Goal: Task Accomplishment & Management: Complete application form

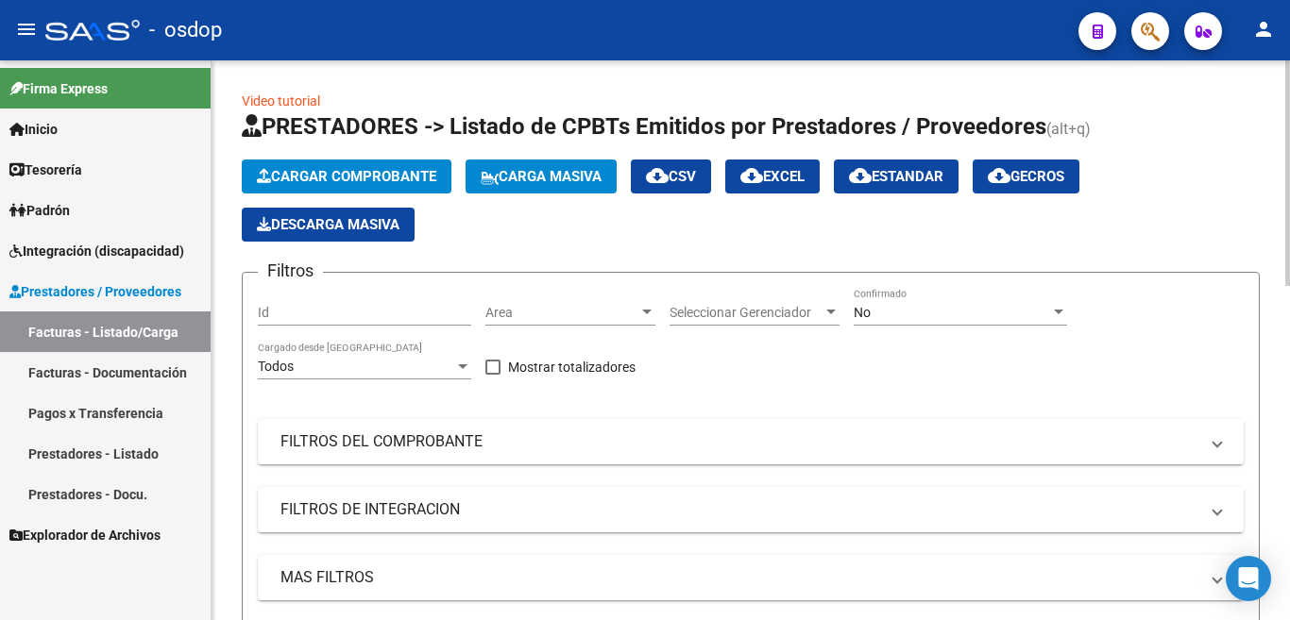
click at [311, 171] on span "Cargar Comprobante" at bounding box center [346, 176] width 179 height 17
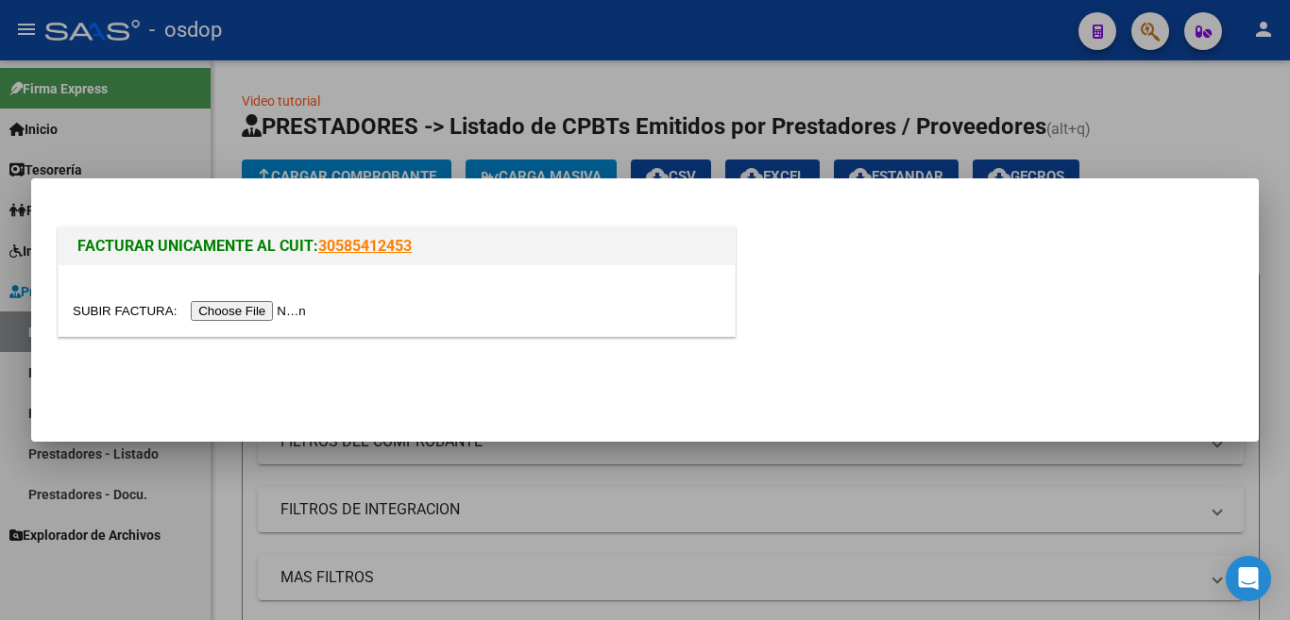
click at [267, 314] on input "file" at bounding box center [192, 311] width 239 height 20
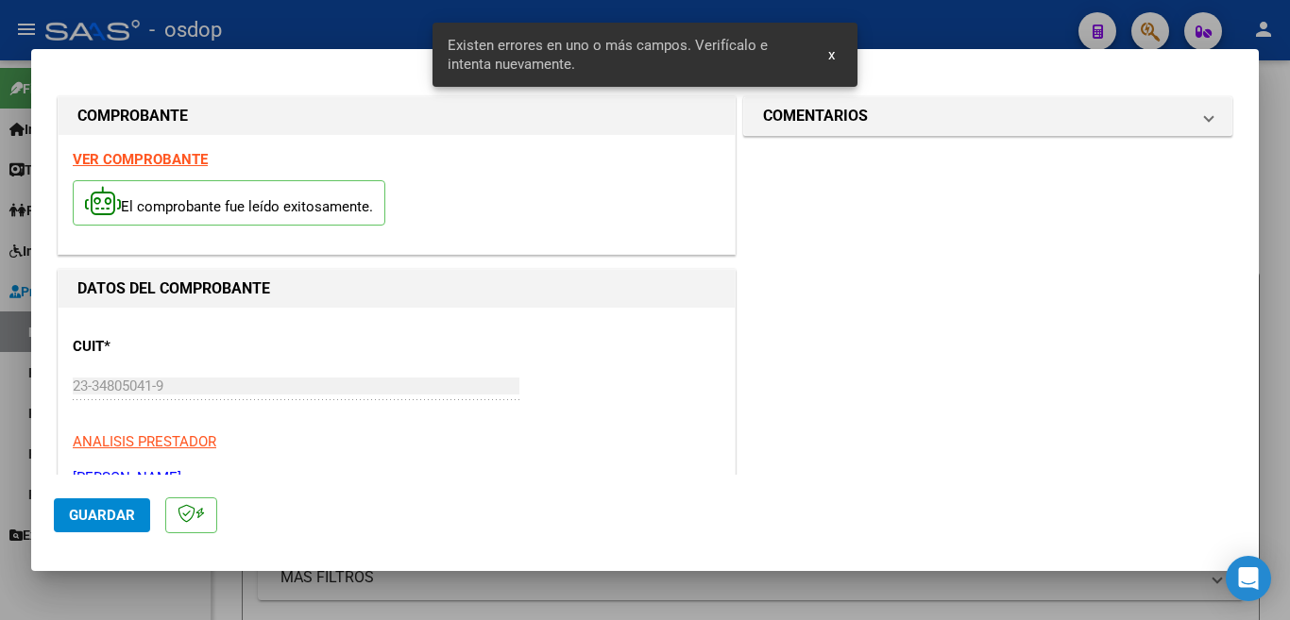
scroll to position [420, 0]
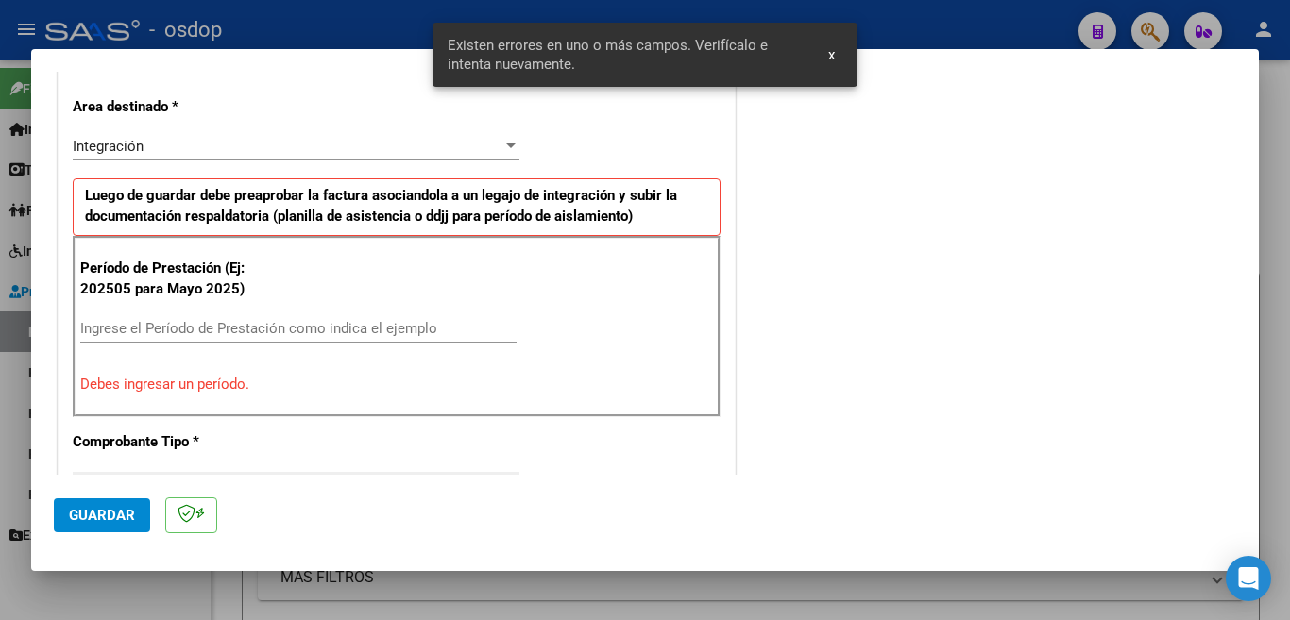
click at [234, 334] on input "Ingrese el Período de Prestación como indica el ejemplo" at bounding box center [298, 328] width 436 height 17
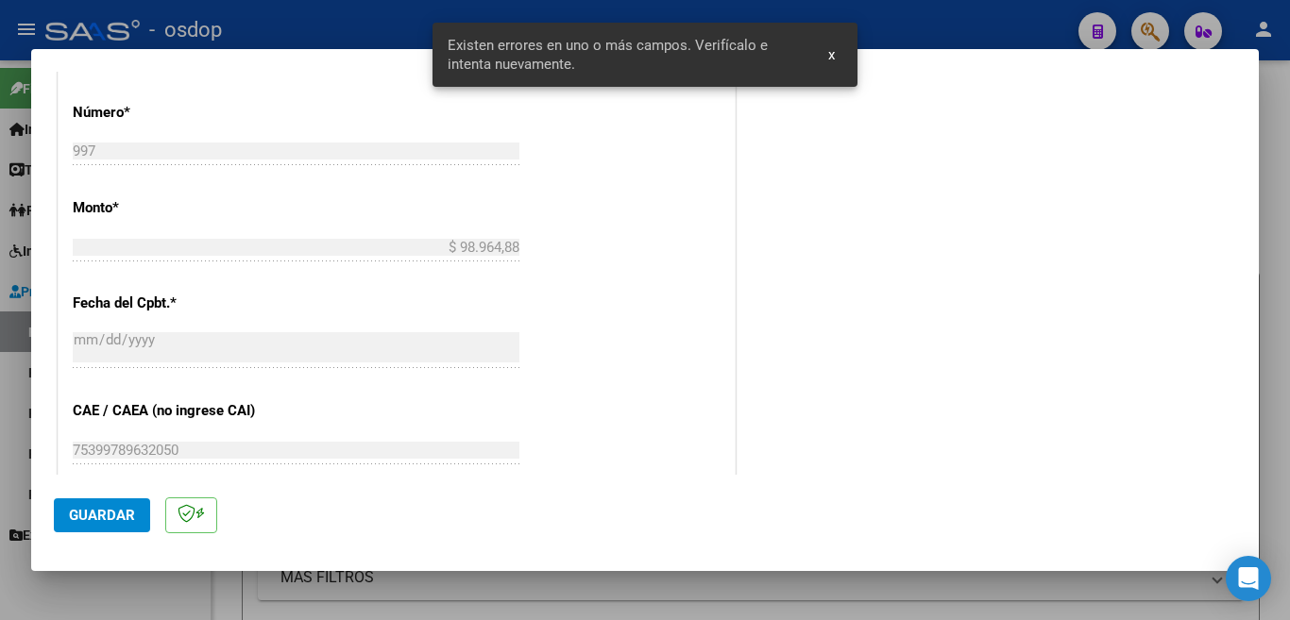
scroll to position [892, 0]
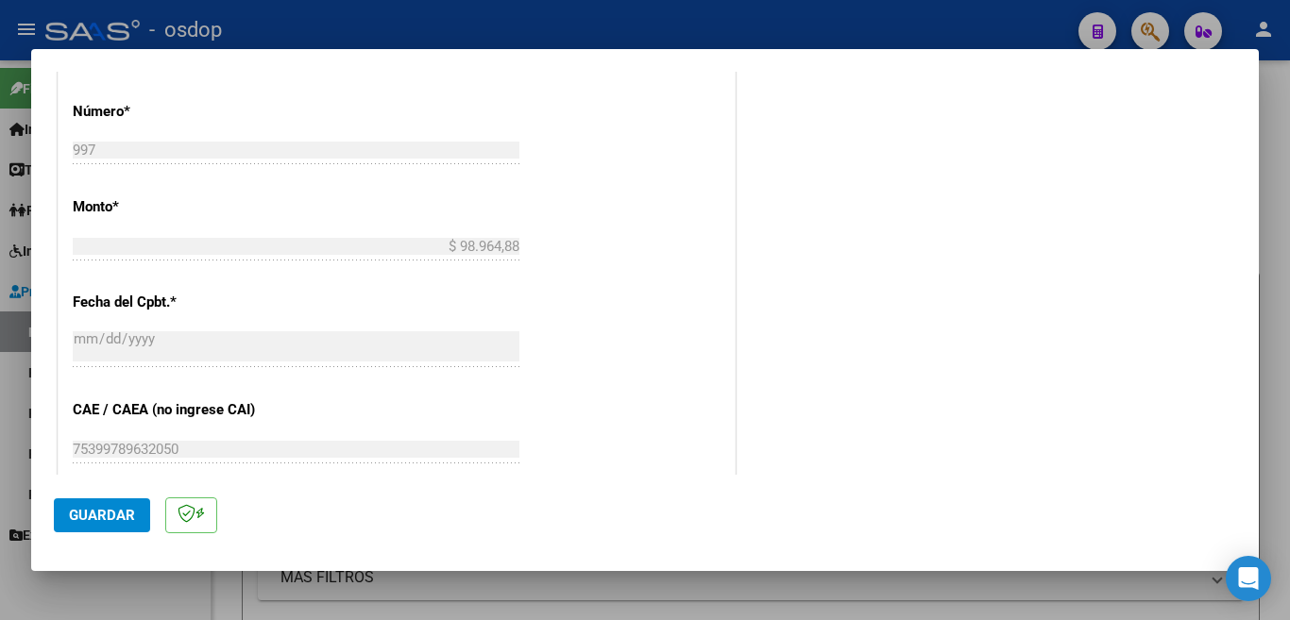
type input "202509"
click at [116, 518] on span "Guardar" at bounding box center [102, 515] width 66 height 17
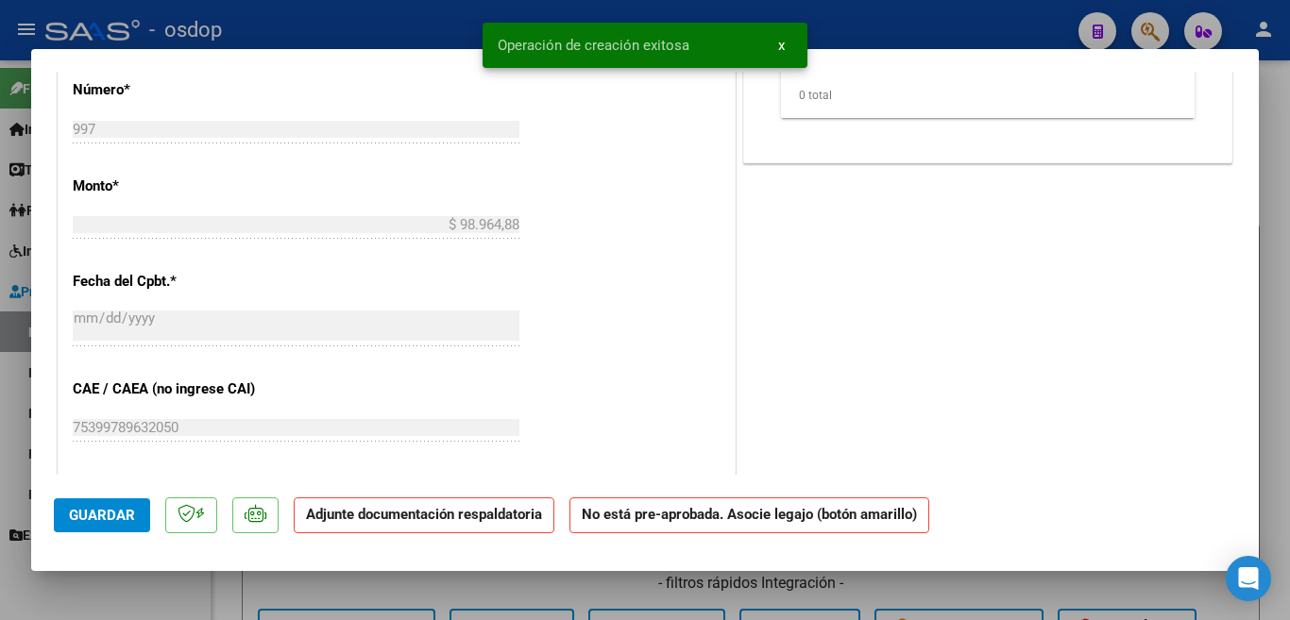
scroll to position [0, 0]
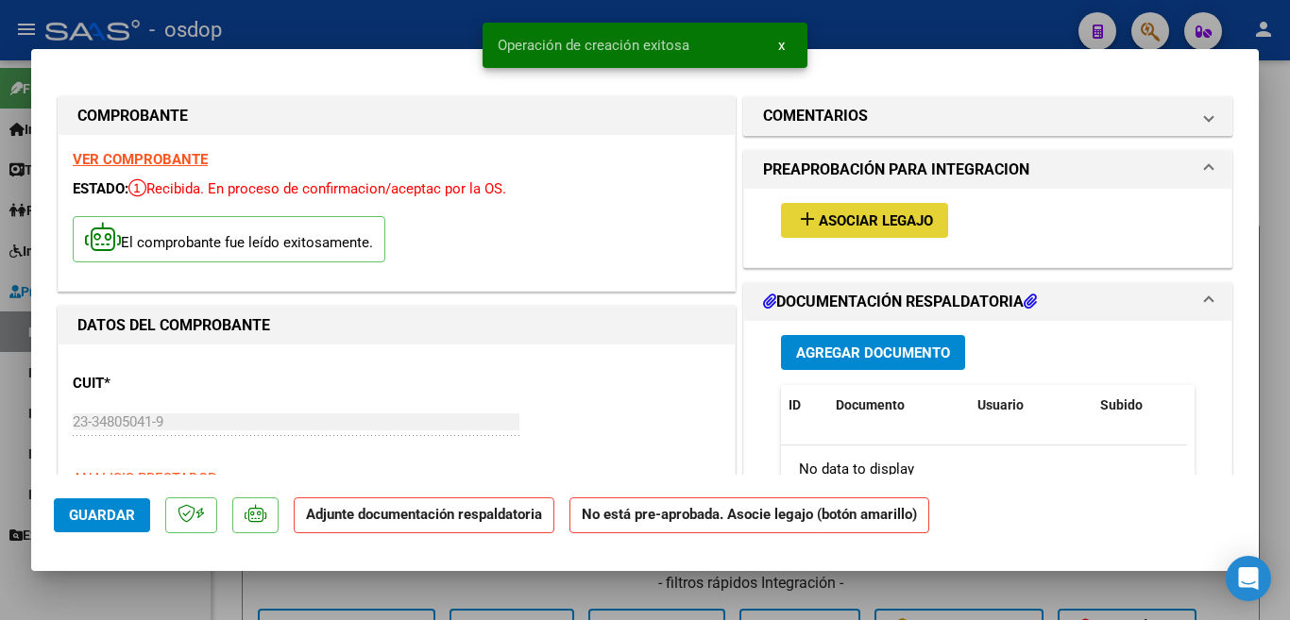
click at [925, 226] on button "add Asociar Legajo" at bounding box center [864, 220] width 167 height 35
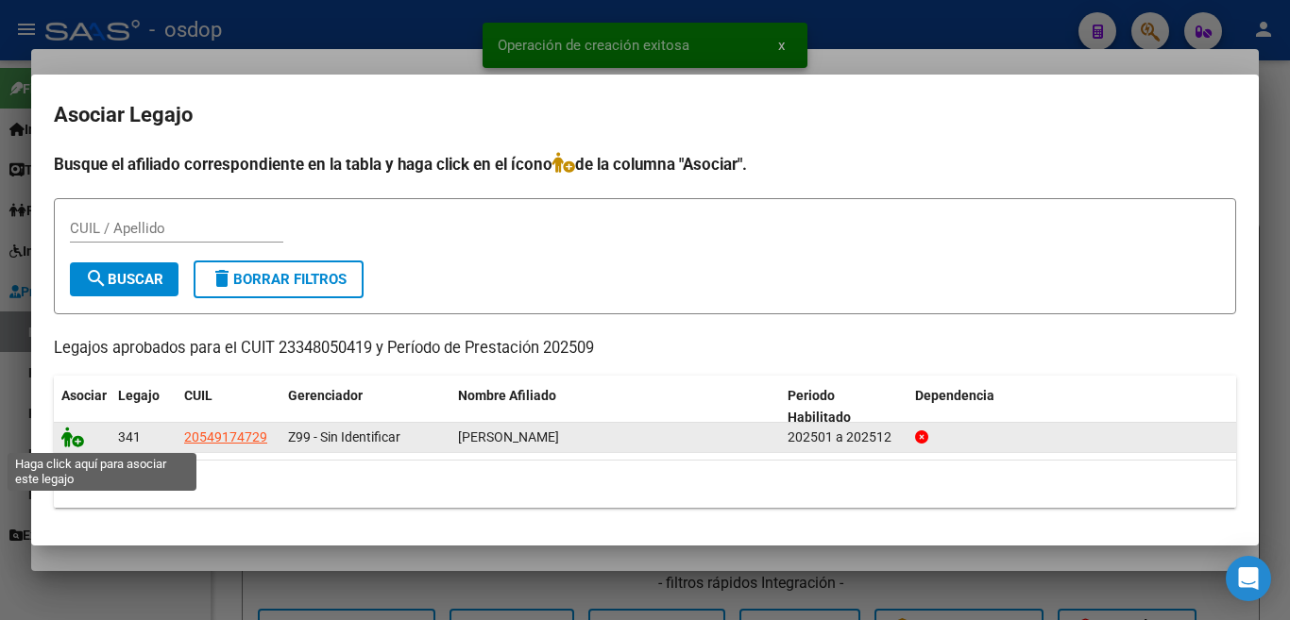
click at [65, 433] on icon at bounding box center [72, 437] width 23 height 21
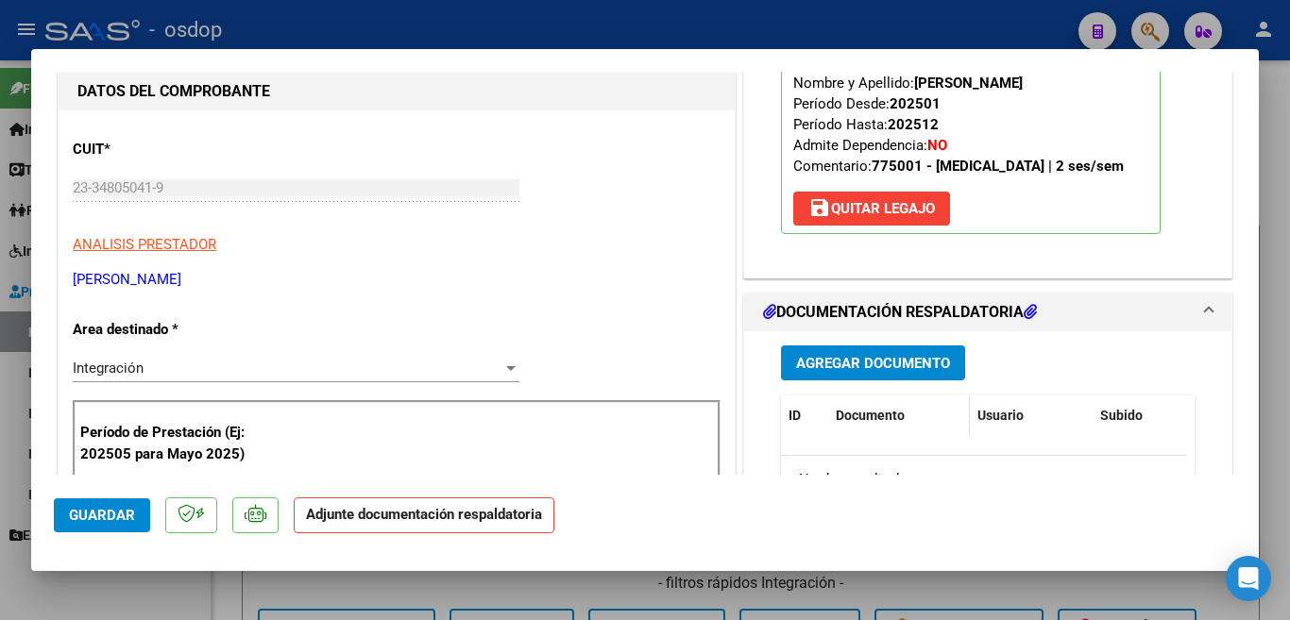
scroll to position [283, 0]
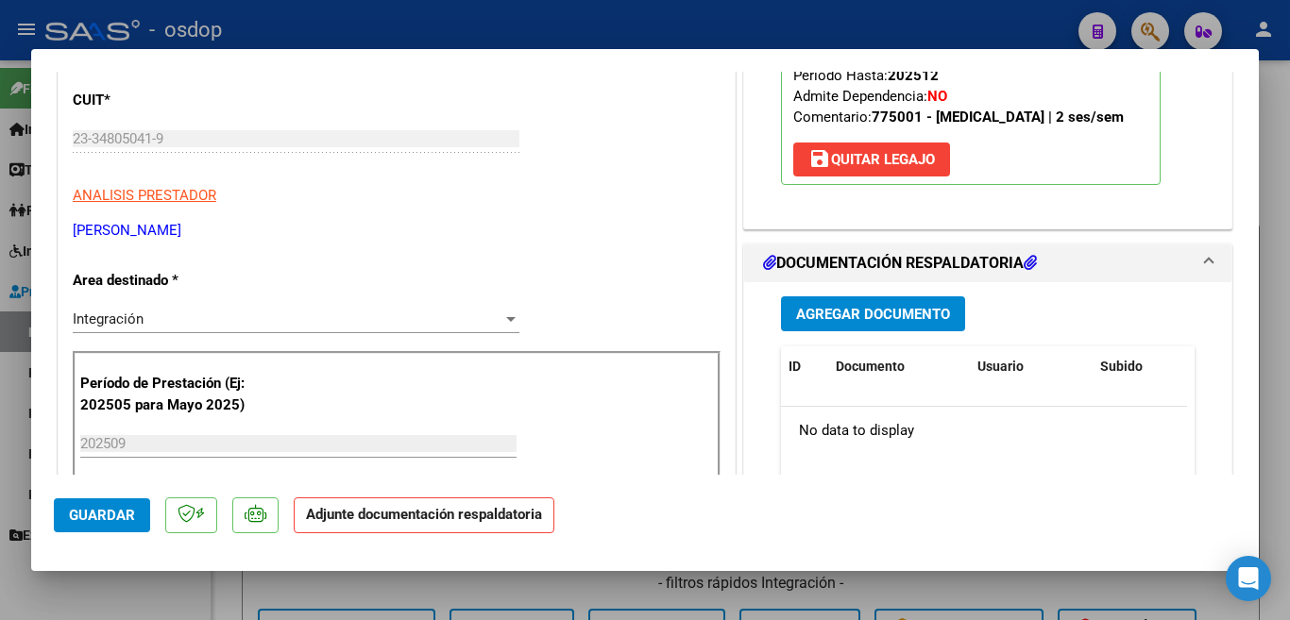
click at [862, 307] on span "Agregar Documento" at bounding box center [873, 314] width 154 height 17
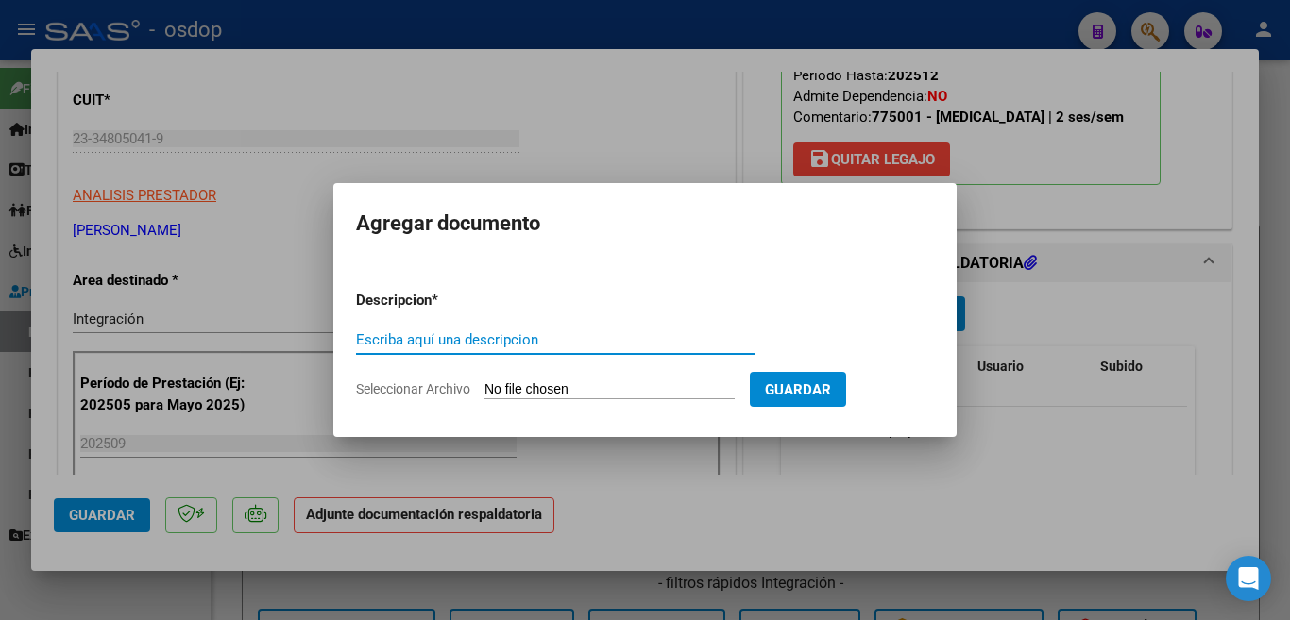
click at [674, 343] on input "Escriba aquí una descripcion" at bounding box center [555, 339] width 399 height 17
type input "l"
type input "planilla"
click at [671, 390] on input "Seleccionar Archivo" at bounding box center [609, 391] width 250 height 18
type input "C:\fakepath\[PERSON_NAME] asistencia [DATE].pdf"
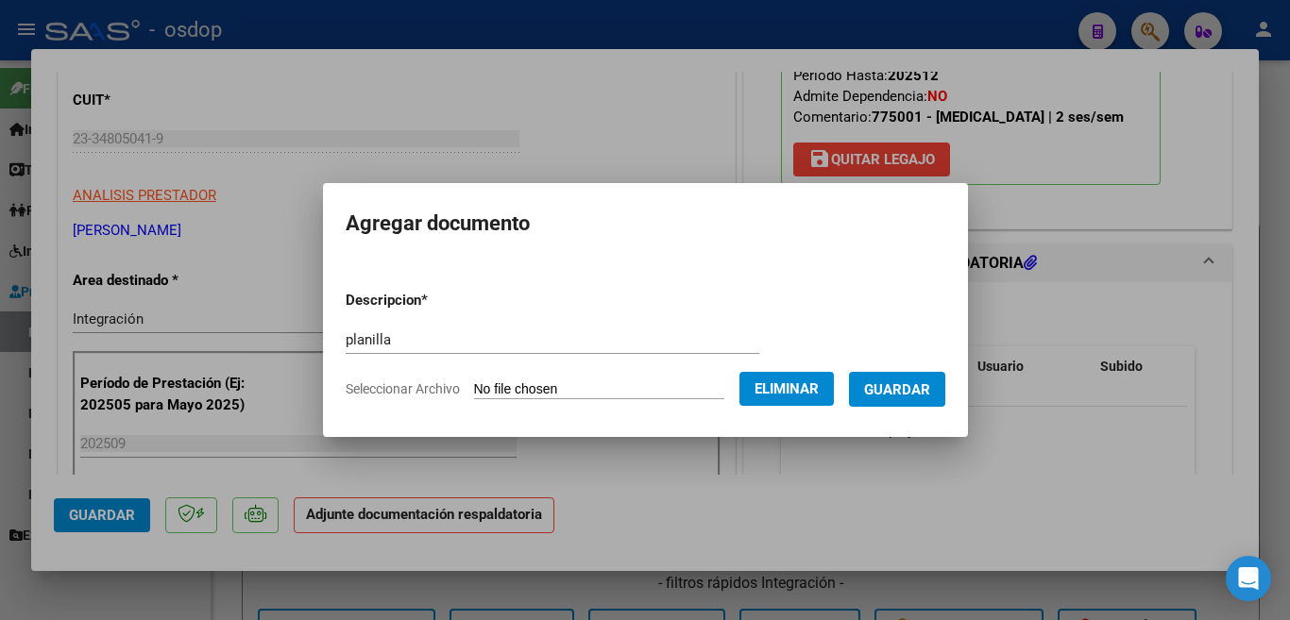
click at [880, 383] on span "Guardar" at bounding box center [897, 390] width 66 height 17
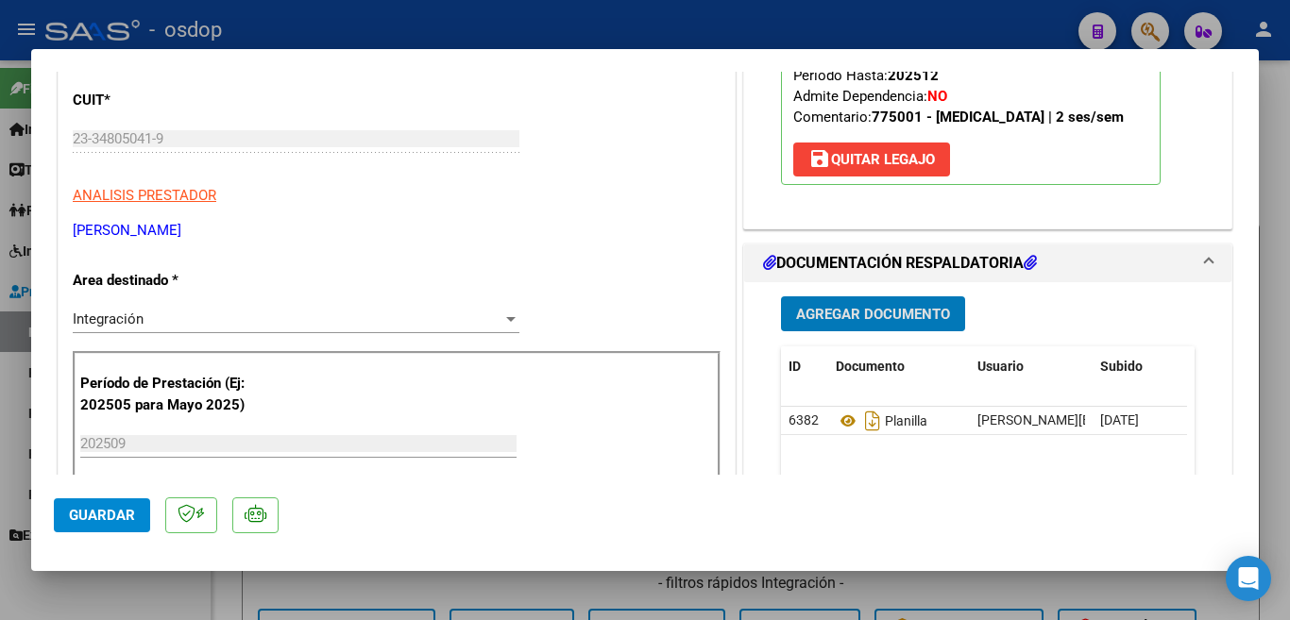
click at [122, 528] on button "Guardar" at bounding box center [102, 516] width 96 height 34
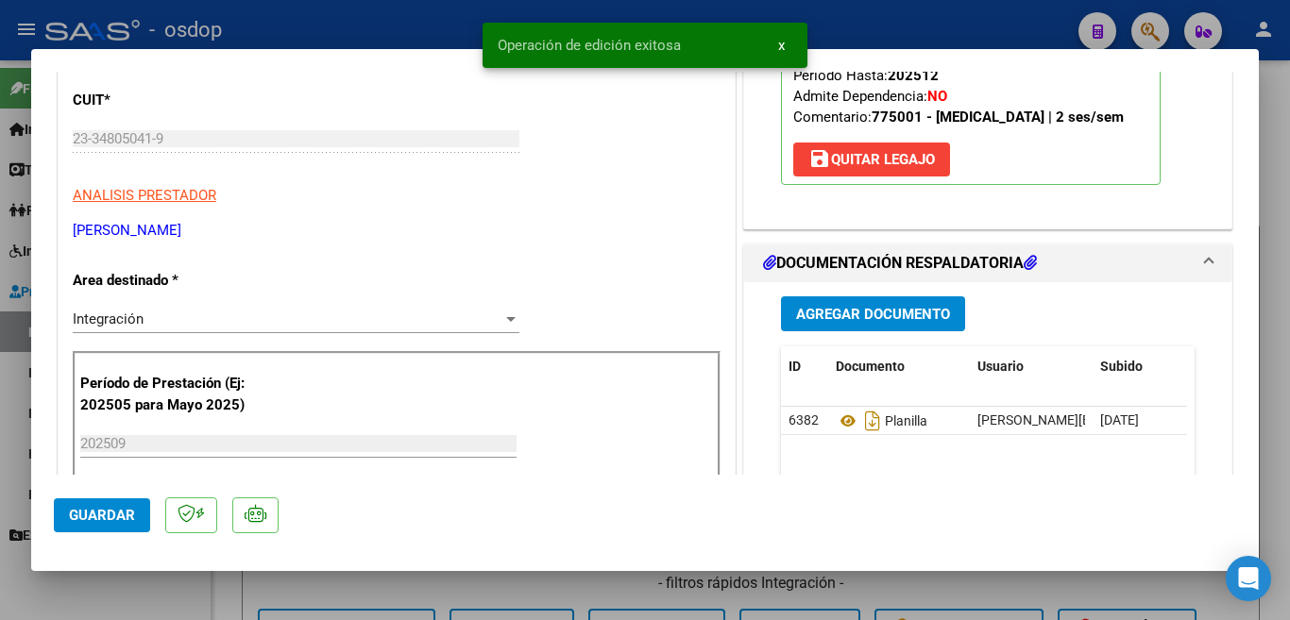
click at [1, 445] on div at bounding box center [645, 310] width 1290 height 620
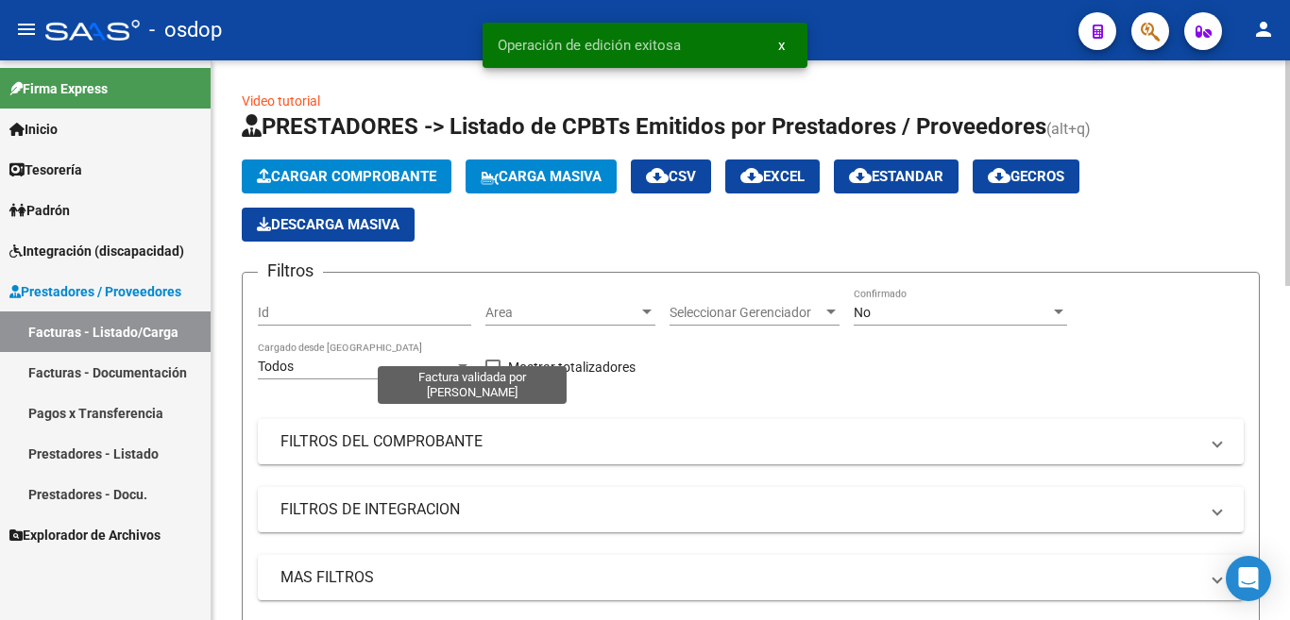
scroll to position [567, 0]
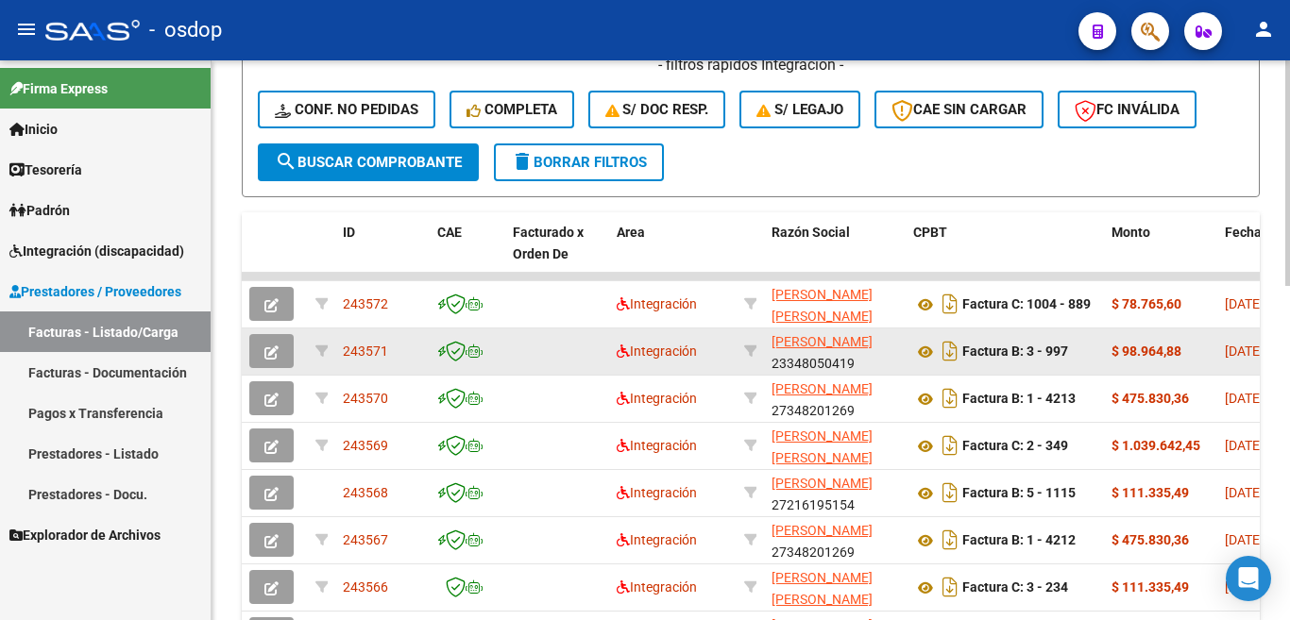
click at [381, 347] on span "243571" at bounding box center [365, 351] width 45 height 15
copy span "243571"
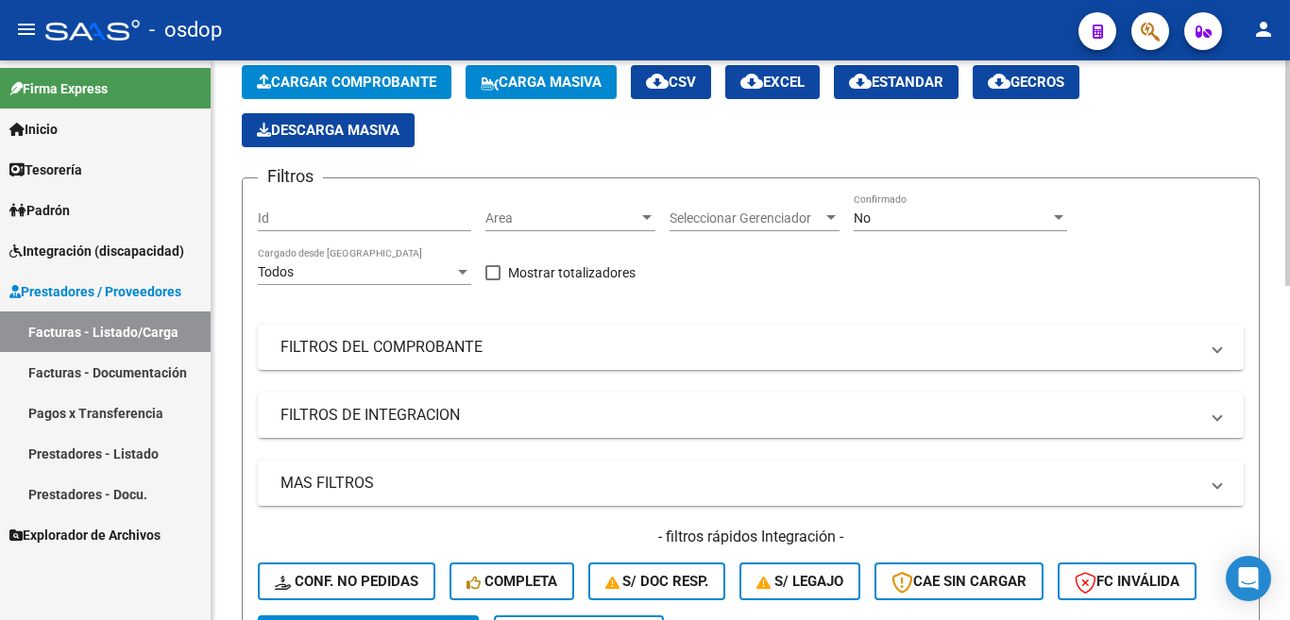
scroll to position [0, 0]
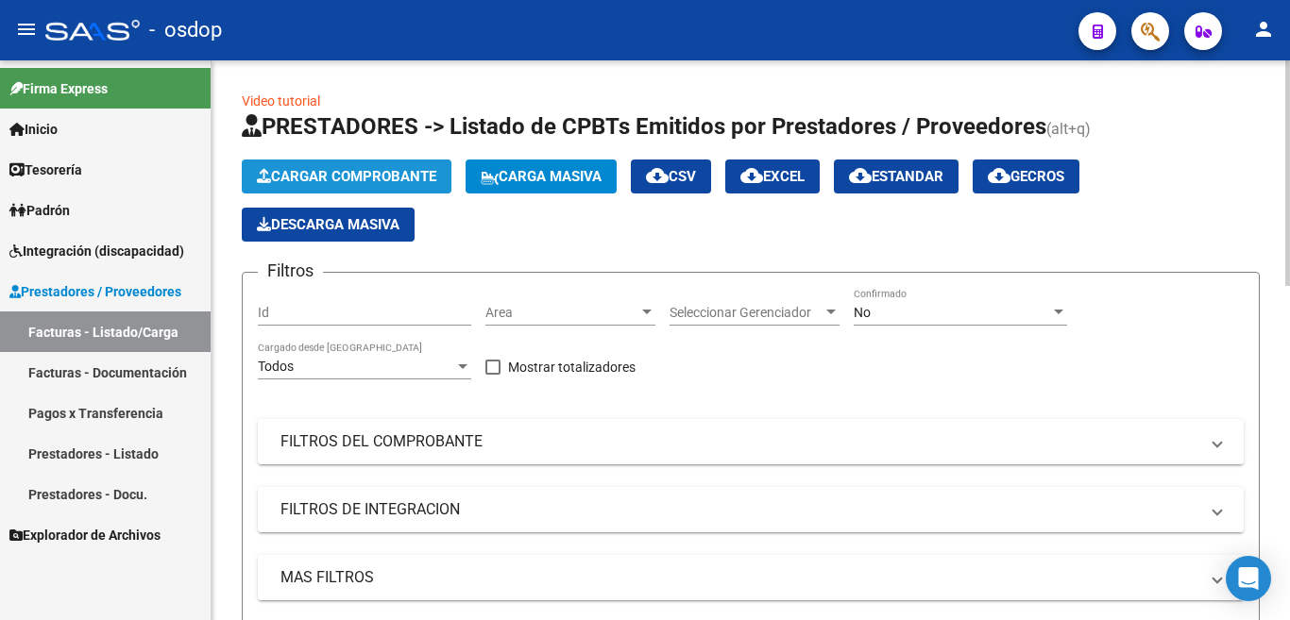
click at [417, 179] on span "Cargar Comprobante" at bounding box center [346, 176] width 179 height 17
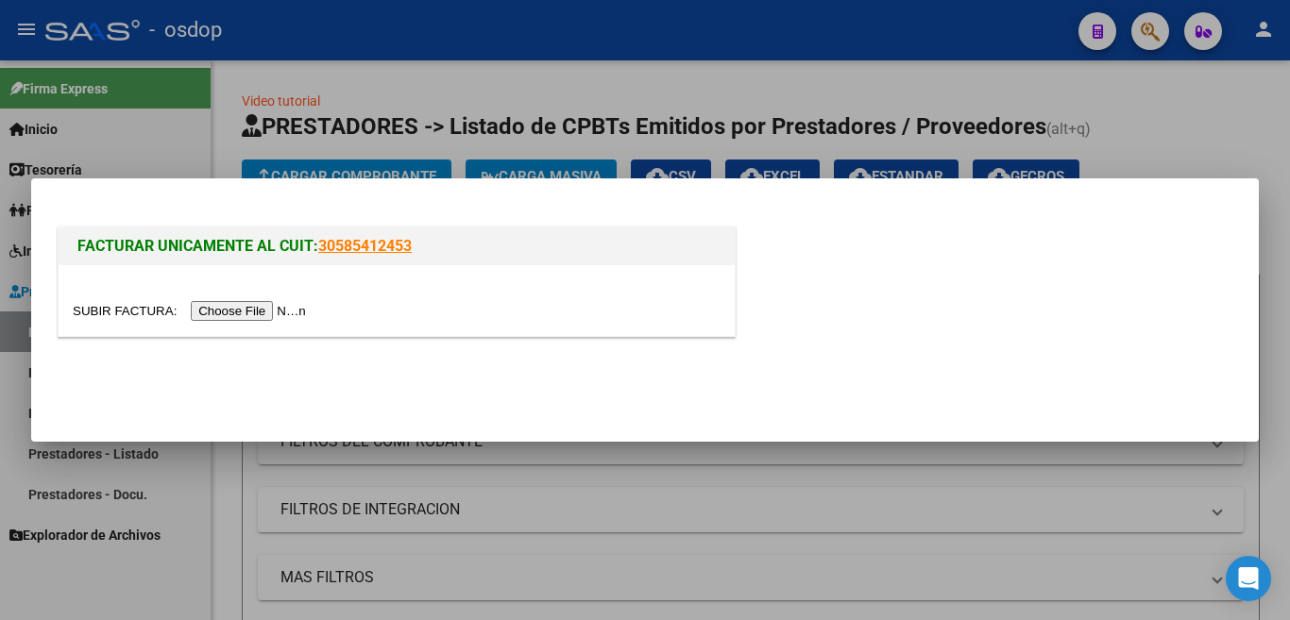
click at [284, 319] on input "file" at bounding box center [192, 311] width 239 height 20
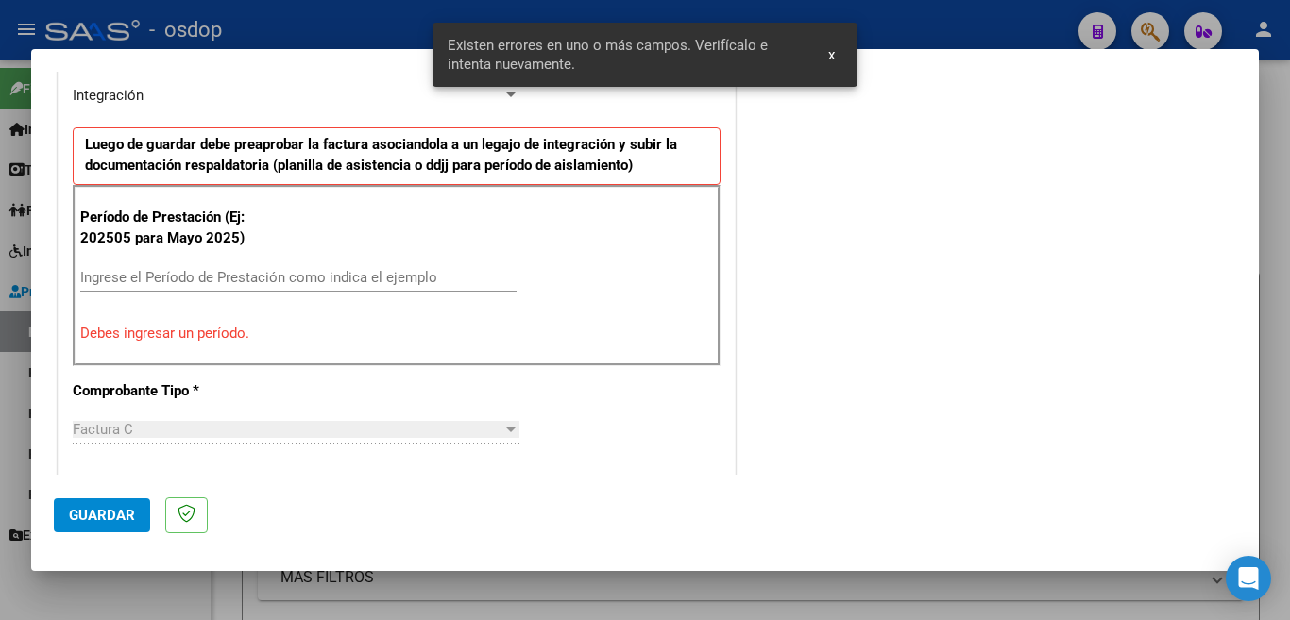
scroll to position [472, 0]
click at [390, 279] on input "Ingrese el Período de Prestación como indica el ejemplo" at bounding box center [298, 276] width 436 height 17
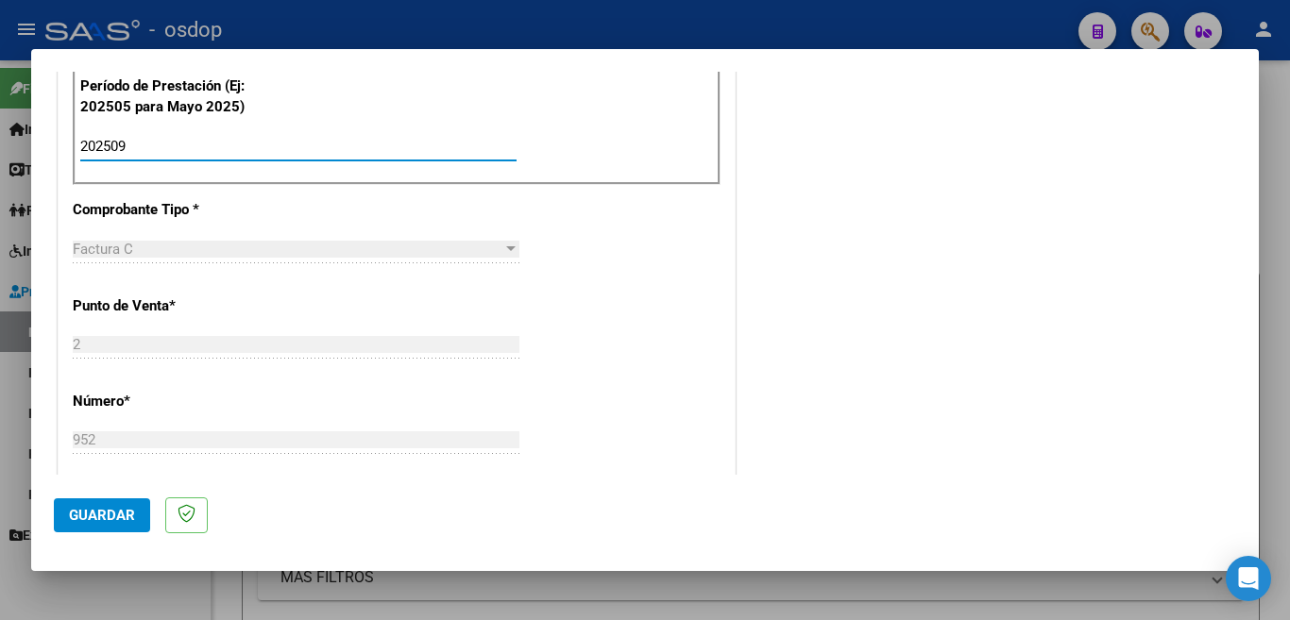
scroll to position [661, 0]
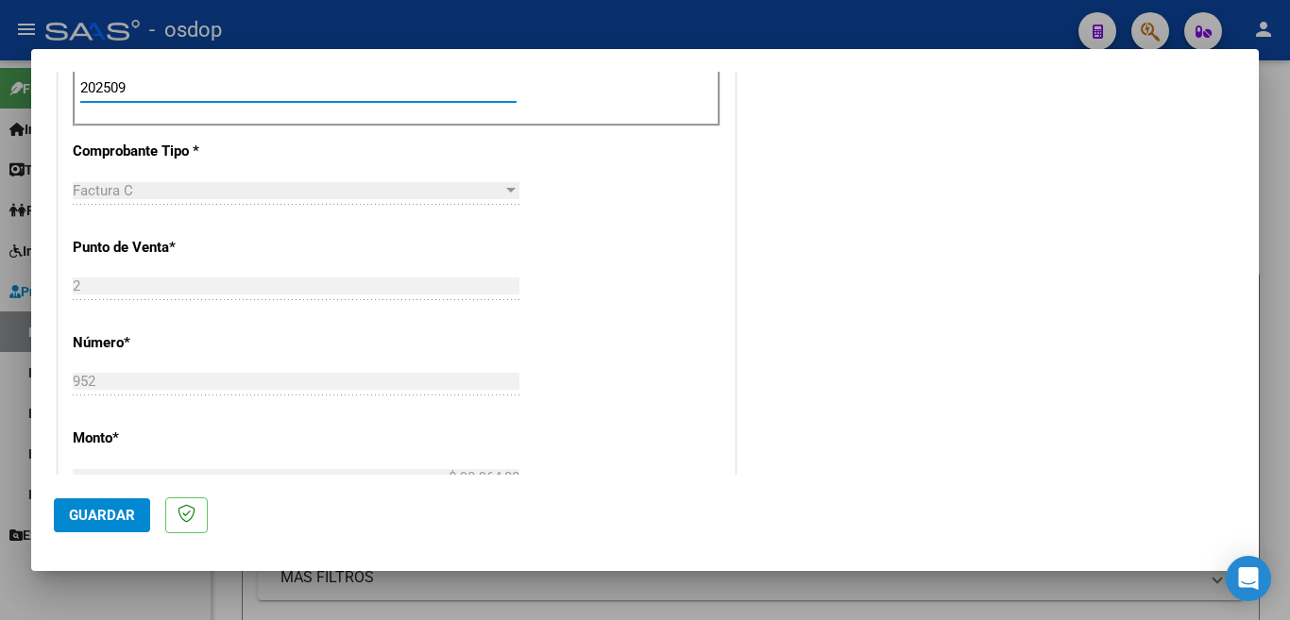
type input "202509"
click at [125, 530] on button "Guardar" at bounding box center [102, 516] width 96 height 34
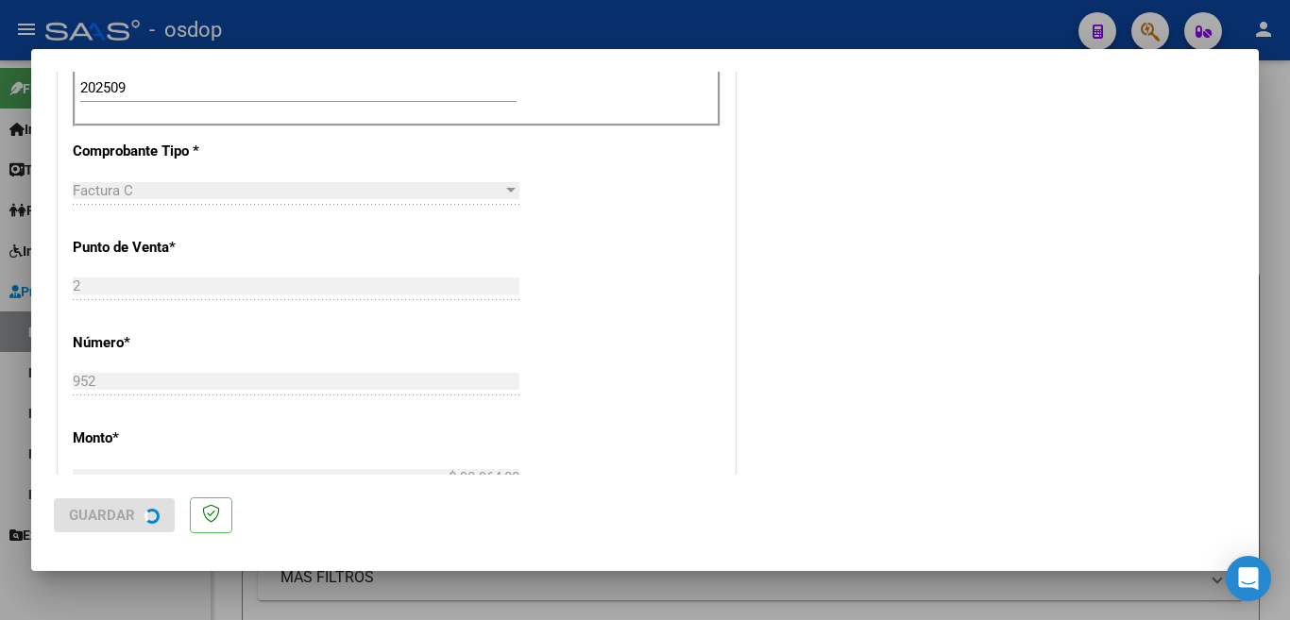
click at [122, 517] on span "Guardar" at bounding box center [102, 515] width 66 height 17
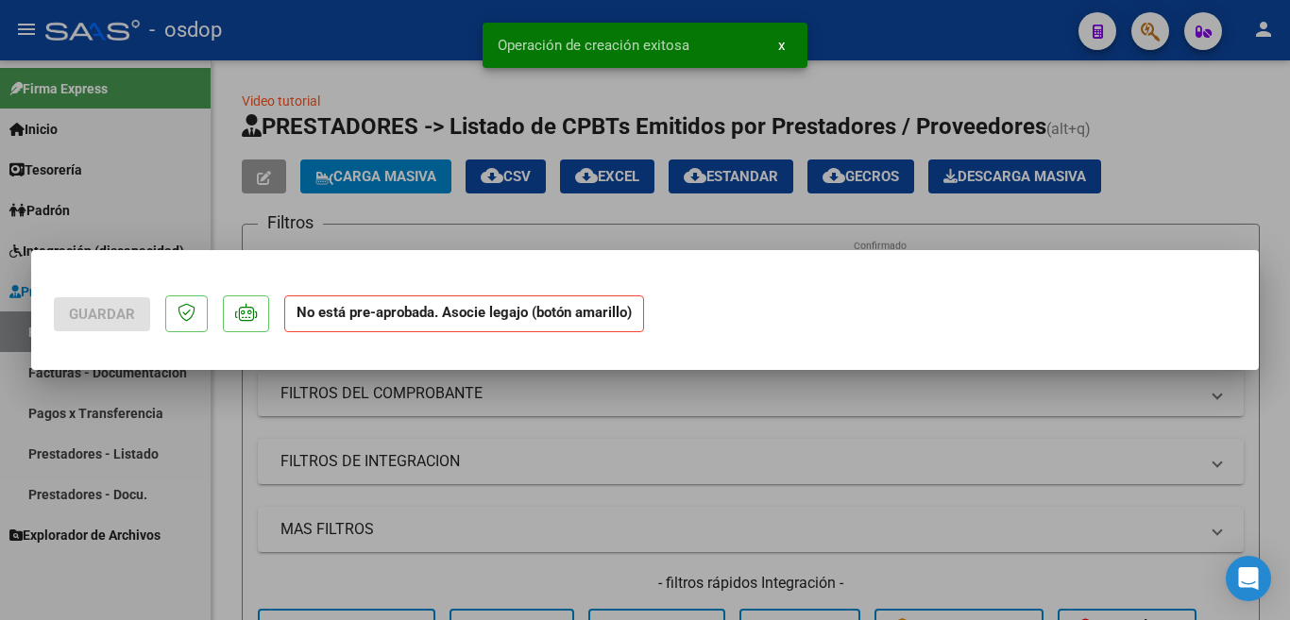
scroll to position [0, 0]
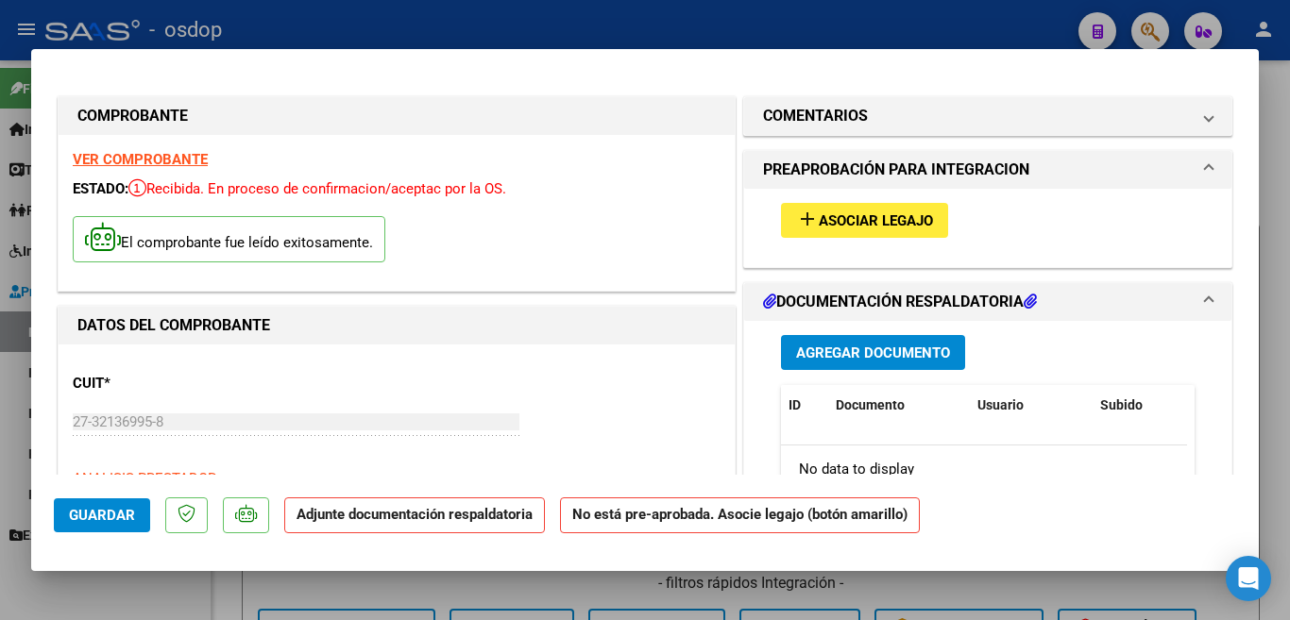
click at [801, 210] on mat-icon "add" at bounding box center [807, 219] width 23 height 23
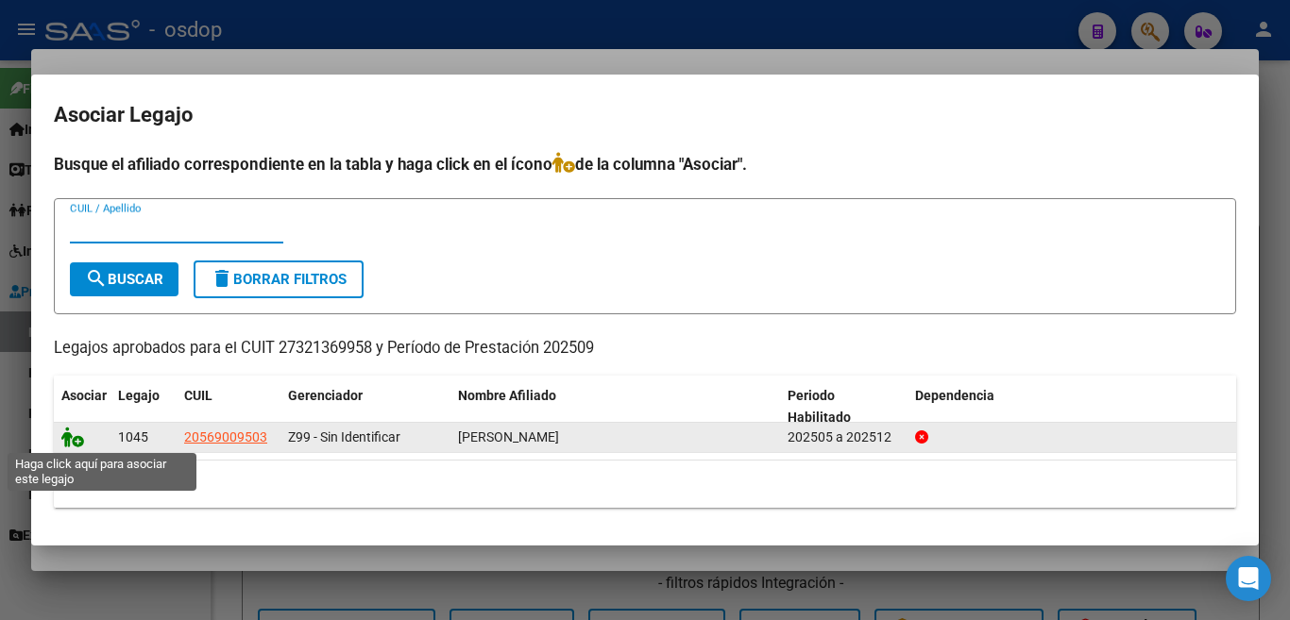
click at [64, 444] on icon at bounding box center [72, 437] width 23 height 21
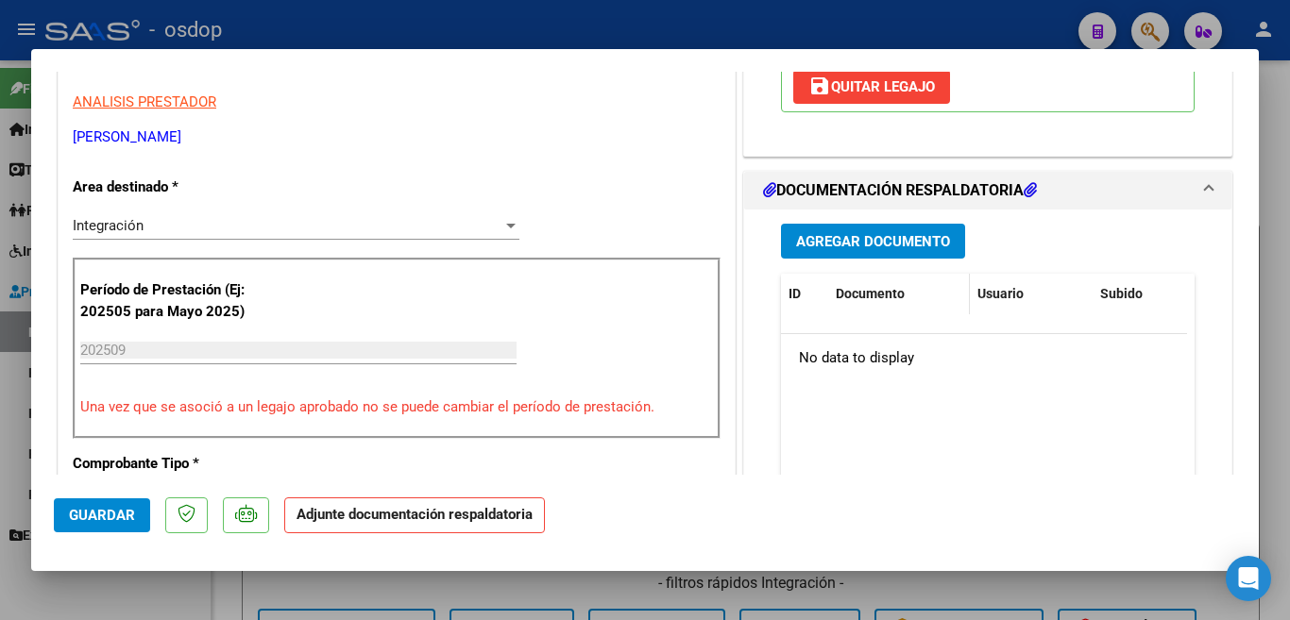
scroll to position [378, 0]
click at [891, 263] on div "Agregar Documento ID Documento Usuario Subido Acción No data to display 0 total…" at bounding box center [988, 397] width 442 height 377
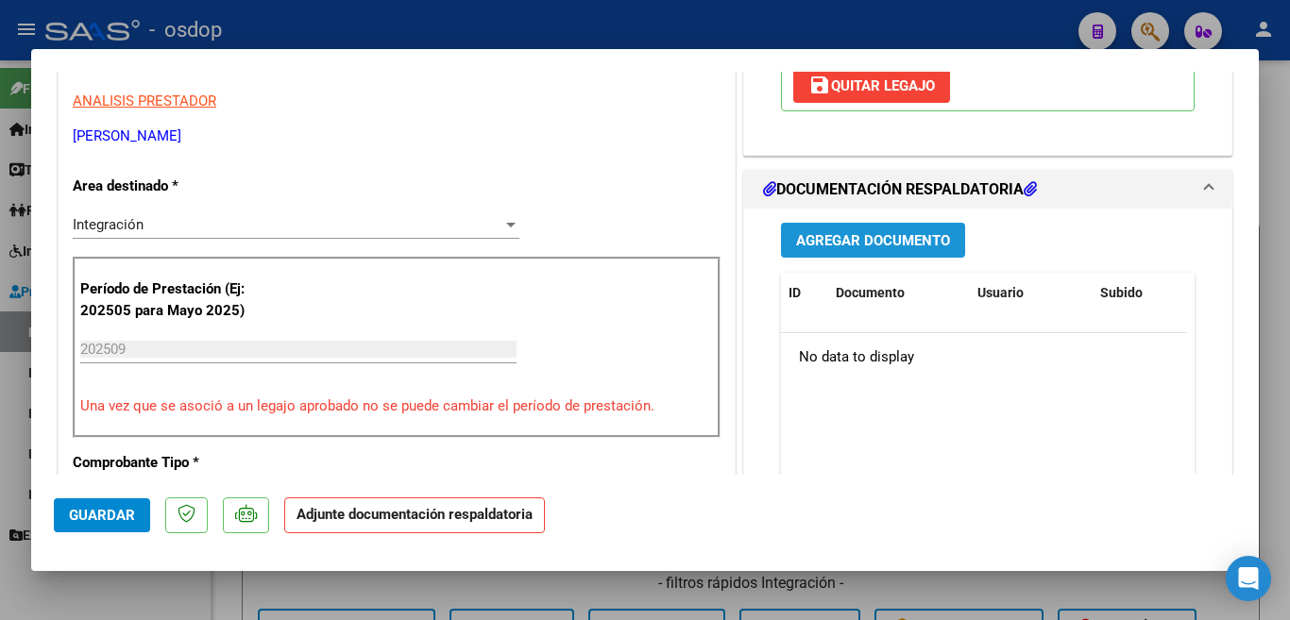
click at [857, 239] on span "Agregar Documento" at bounding box center [873, 240] width 154 height 17
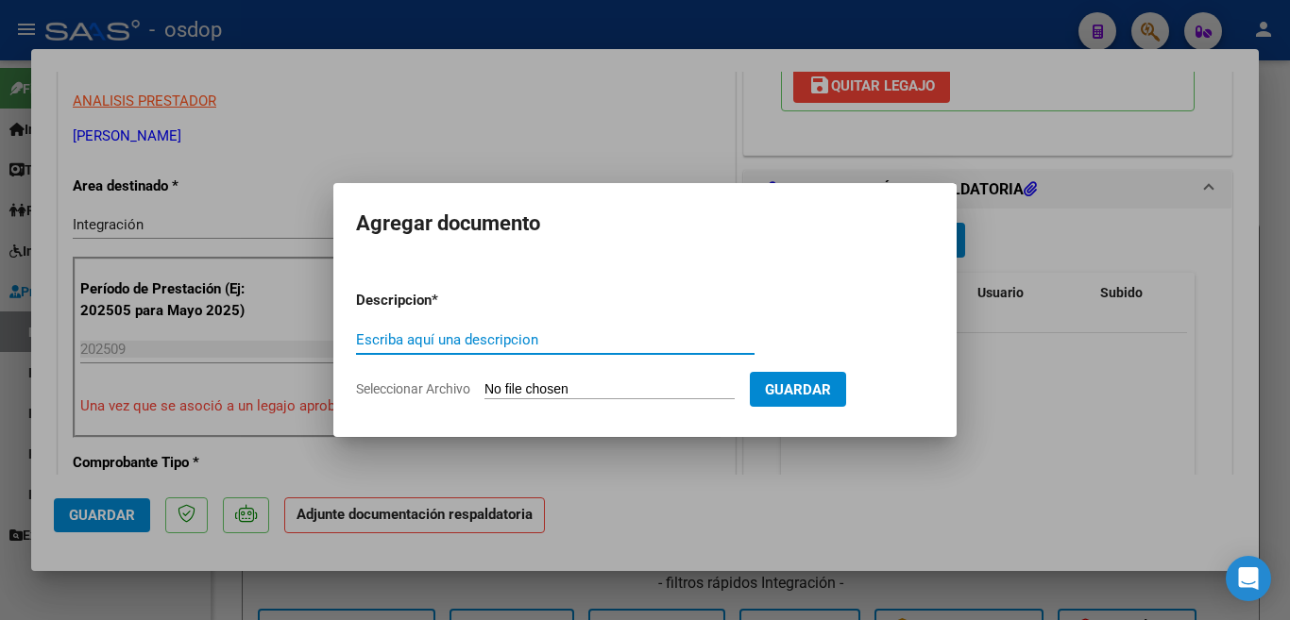
click at [553, 351] on div "Escriba aquí una descripcion" at bounding box center [555, 340] width 399 height 28
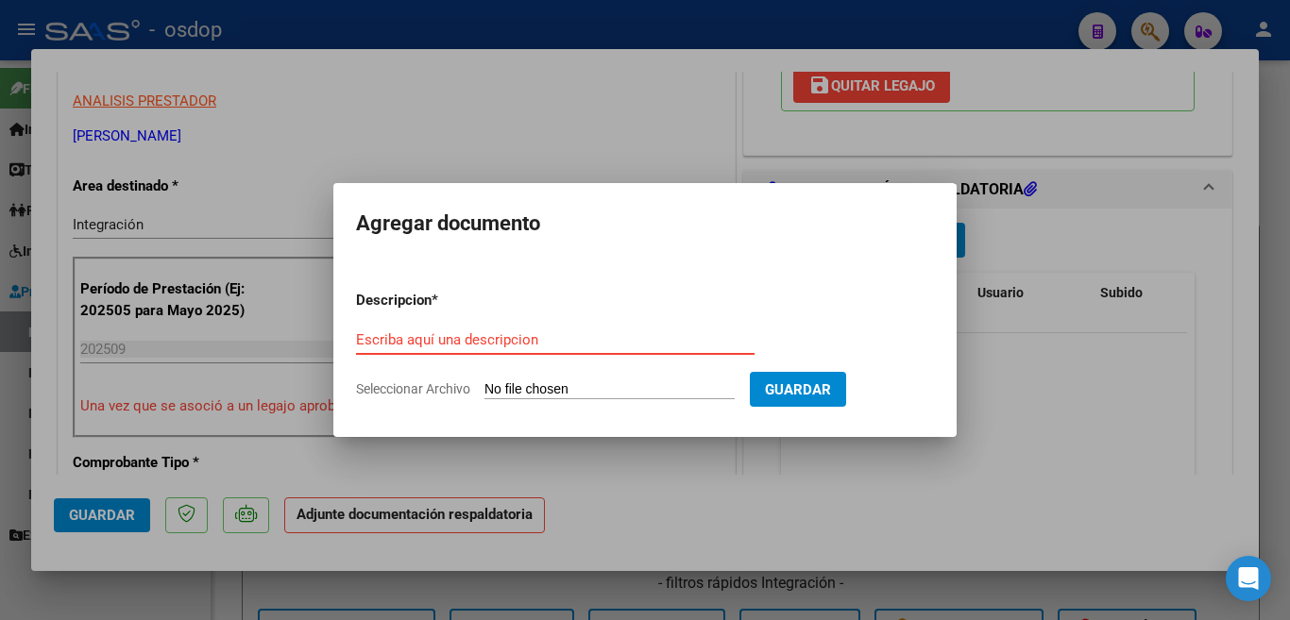
click at [549, 345] on input "Escriba aquí una descripcion" at bounding box center [555, 339] width 399 height 17
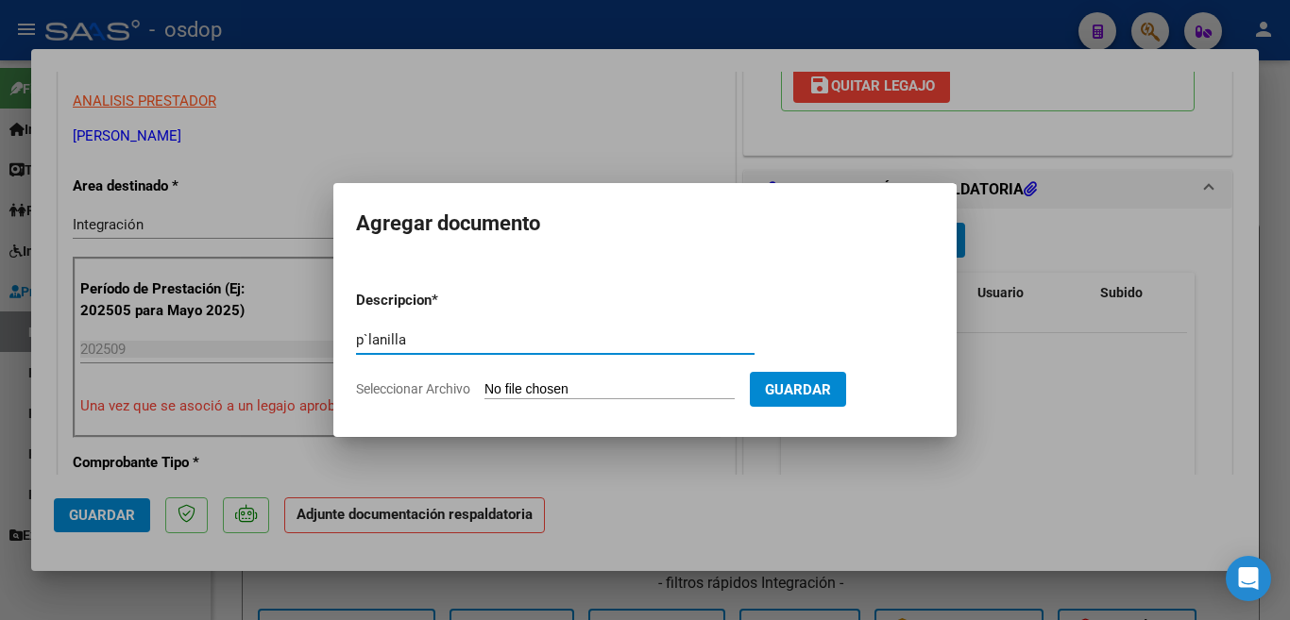
type input "p`lanilla"
click at [517, 391] on input "Seleccionar Archivo" at bounding box center [609, 391] width 250 height 18
type input "C:\fakepath\Asistencia [PERSON_NAME] Septiembre .pdf"
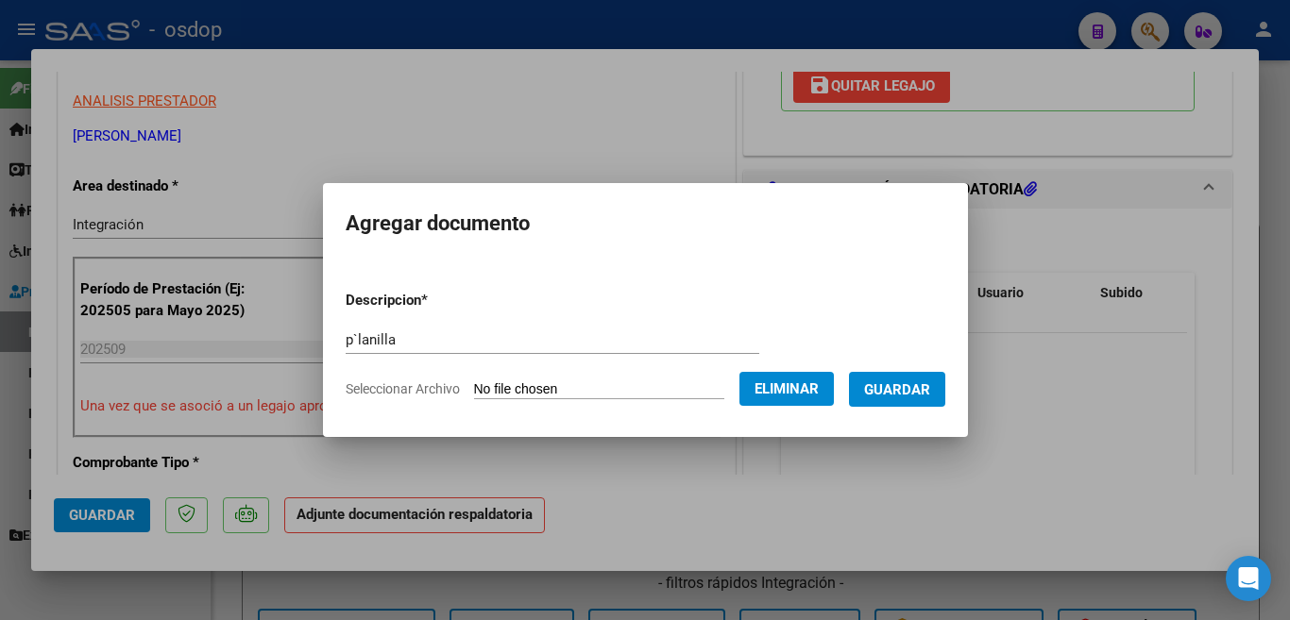
click at [895, 406] on button "Guardar" at bounding box center [897, 389] width 96 height 35
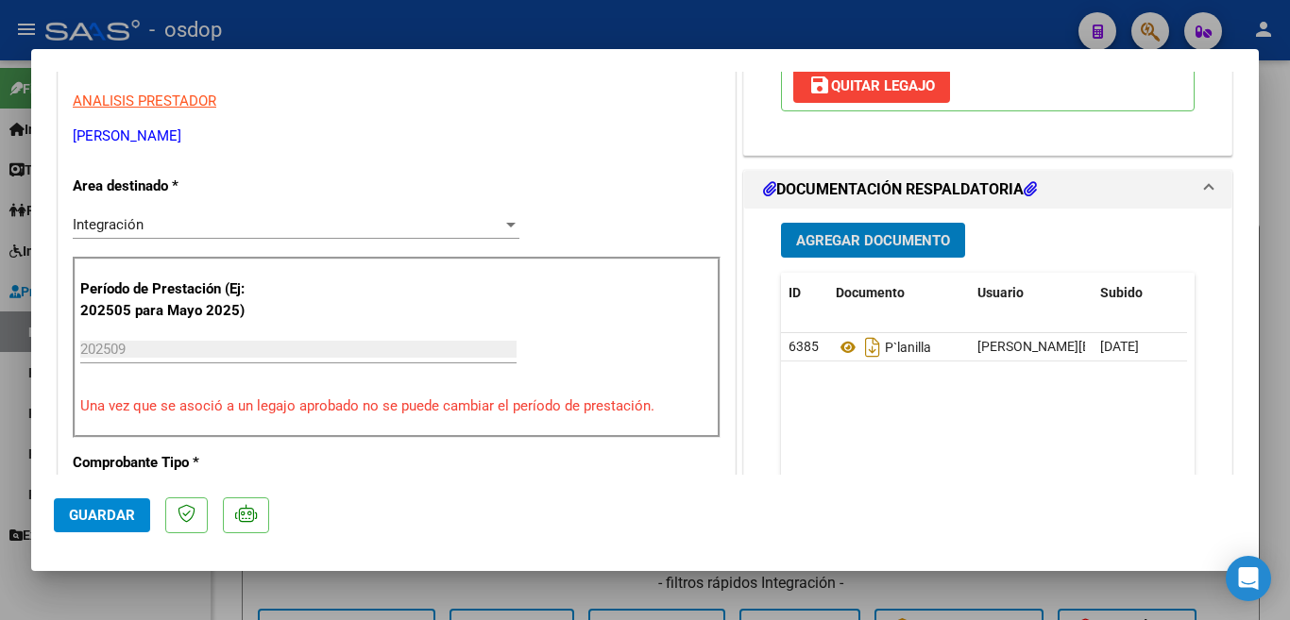
click at [105, 503] on button "Guardar" at bounding box center [102, 516] width 96 height 34
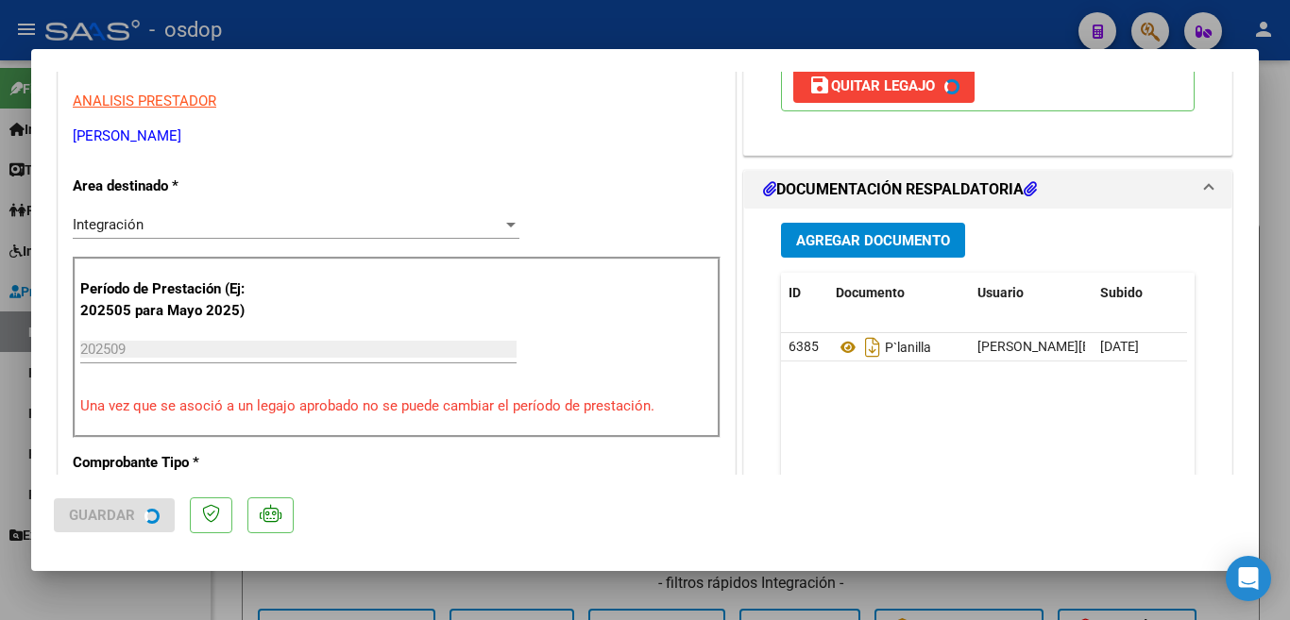
click at [0, 351] on div at bounding box center [645, 310] width 1290 height 620
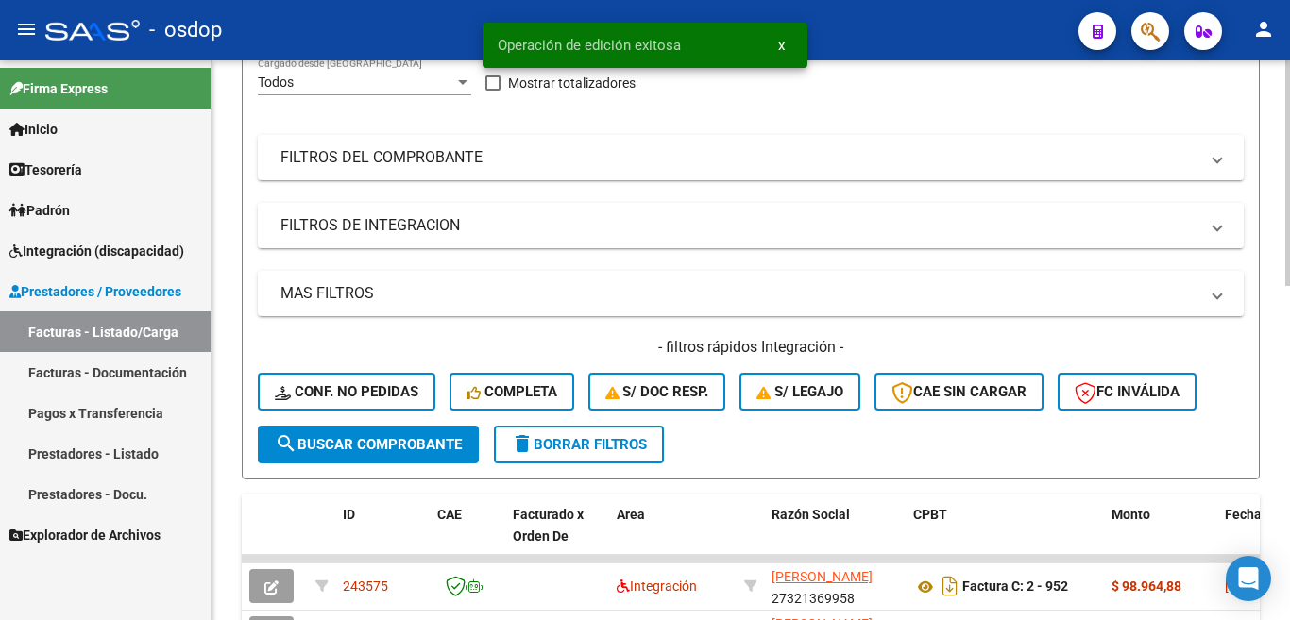
scroll to position [567, 0]
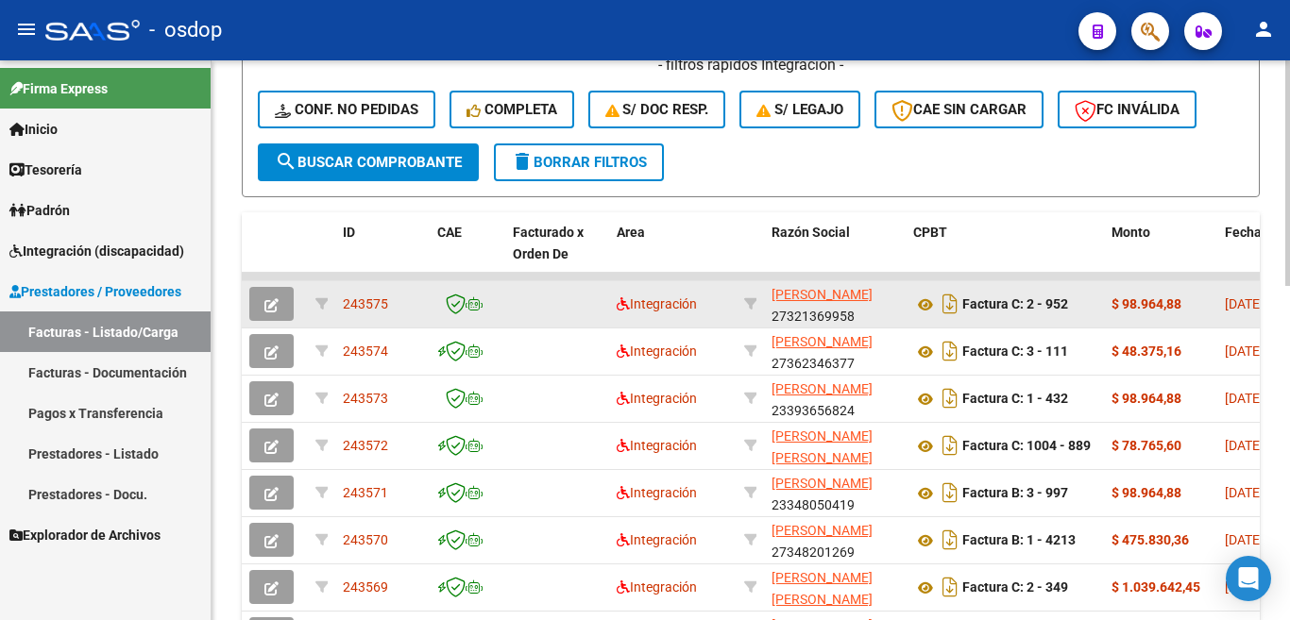
click at [351, 307] on span "243575" at bounding box center [365, 304] width 45 height 15
click at [353, 311] on span "243575" at bounding box center [365, 304] width 45 height 15
click at [354, 311] on span "243575" at bounding box center [365, 304] width 45 height 15
copy span "243575"
